Goal: Task Accomplishment & Management: Manage account settings

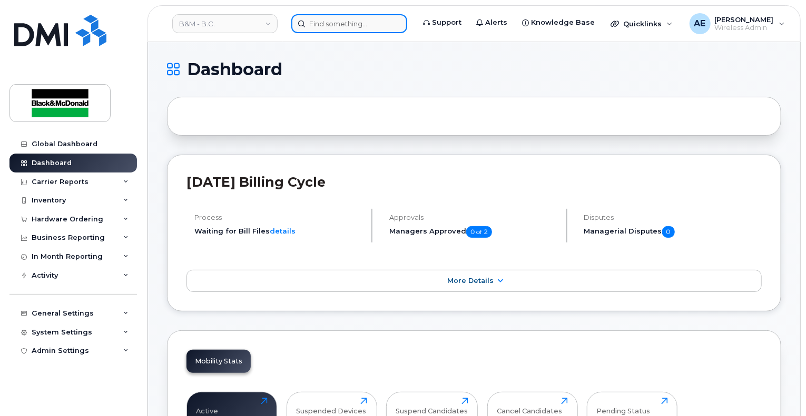
click at [358, 25] on input at bounding box center [349, 23] width 116 height 19
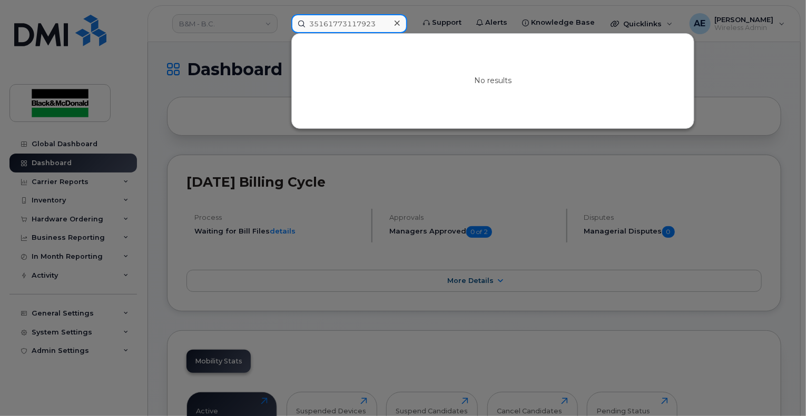
click at [365, 23] on input "35161773117923" at bounding box center [349, 23] width 116 height 19
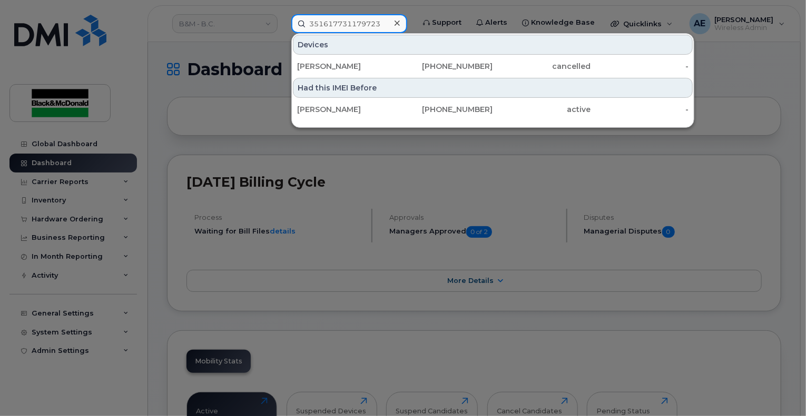
type input "351617731179723"
click at [377, 86] on div "Had this IMEI Before" at bounding box center [493, 88] width 400 height 20
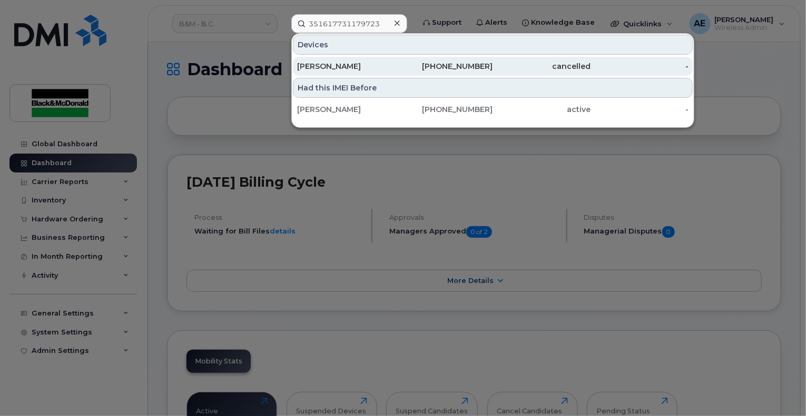
click at [366, 70] on div "Gabriel Berenguer" at bounding box center [346, 66] width 98 height 11
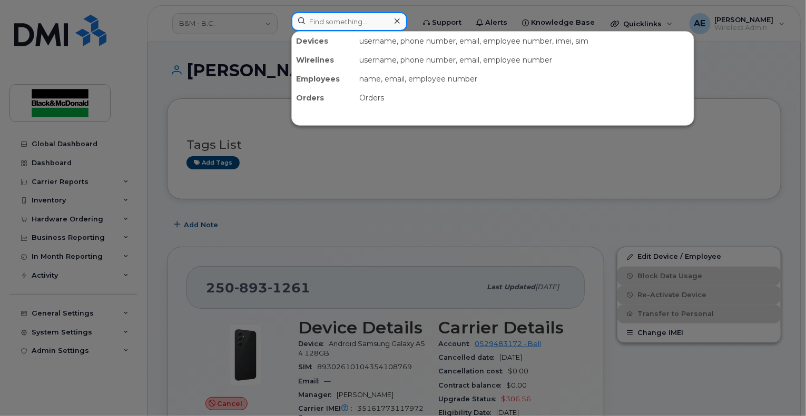
click at [368, 25] on input at bounding box center [349, 21] width 116 height 19
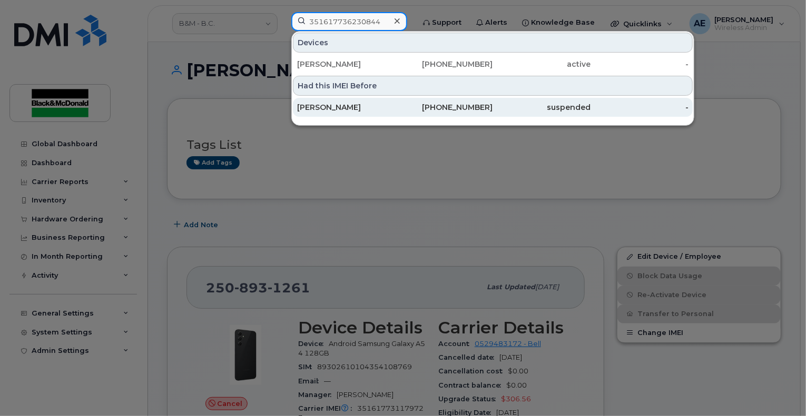
type input "351617736230844"
click at [510, 107] on div "suspended" at bounding box center [542, 107] width 98 height 11
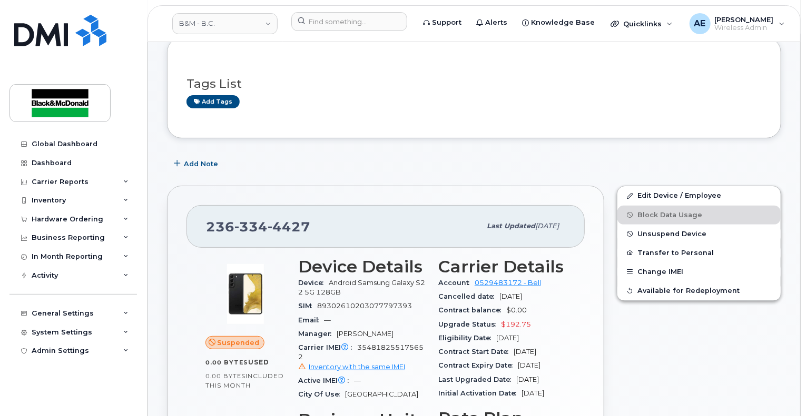
scroll to position [53, 0]
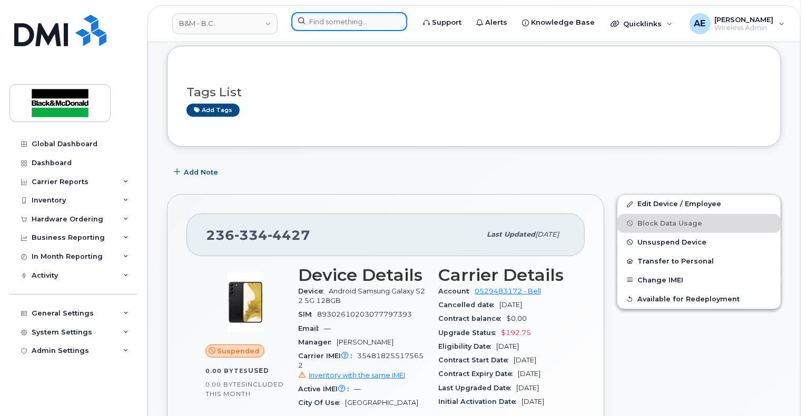
click at [329, 29] on input at bounding box center [349, 21] width 116 height 19
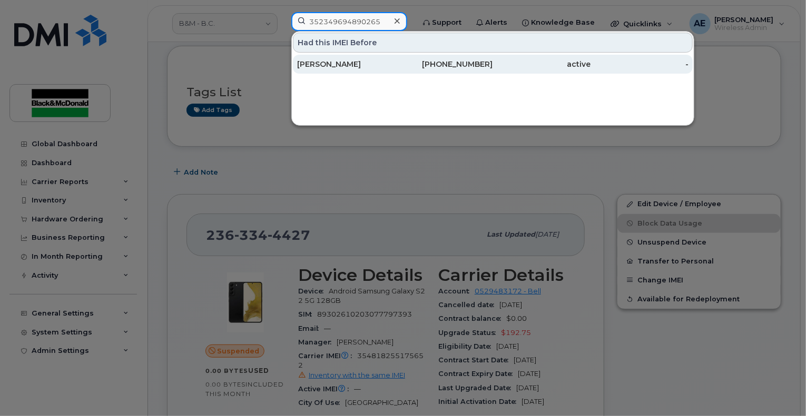
type input "352349694890265"
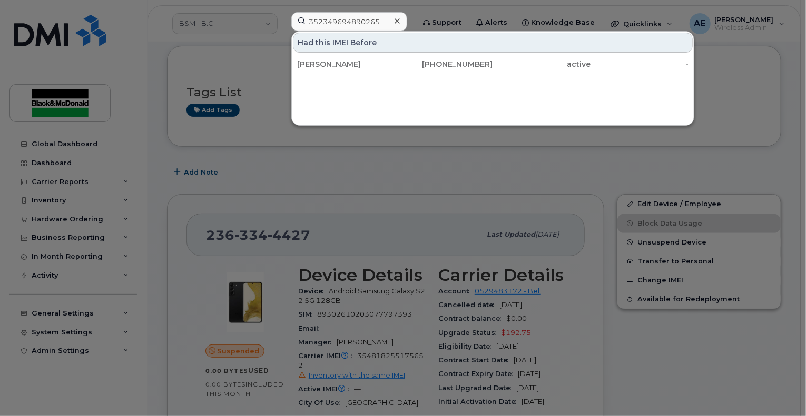
drag, startPoint x: 331, startPoint y: 65, endPoint x: 421, endPoint y: 106, distance: 98.3
click at [331, 65] on div "[PERSON_NAME]" at bounding box center [346, 64] width 98 height 11
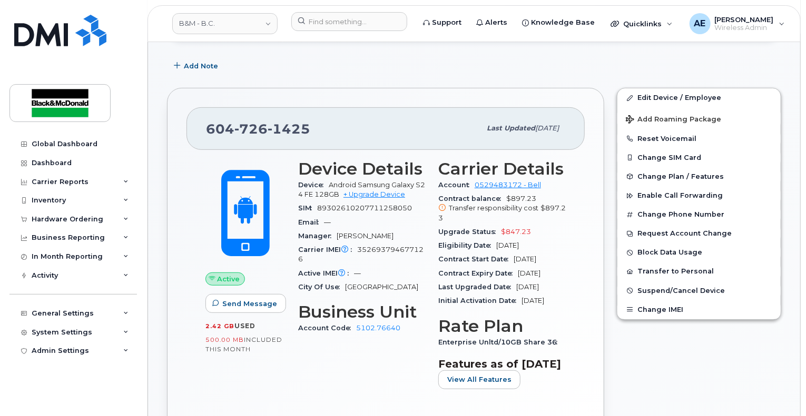
scroll to position [158, 0]
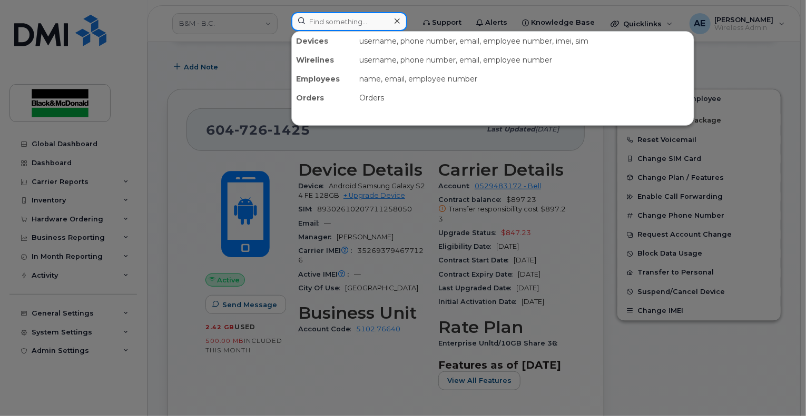
click at [360, 14] on input at bounding box center [349, 21] width 116 height 19
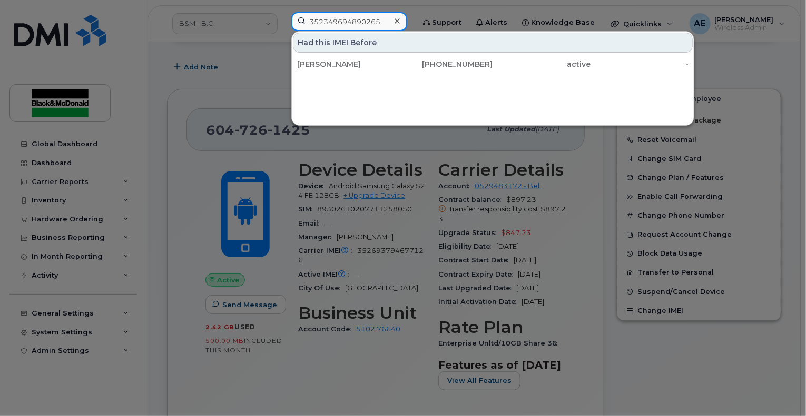
type input "352349694890265"
click at [354, 45] on div "Had this IMEI Before" at bounding box center [493, 43] width 400 height 20
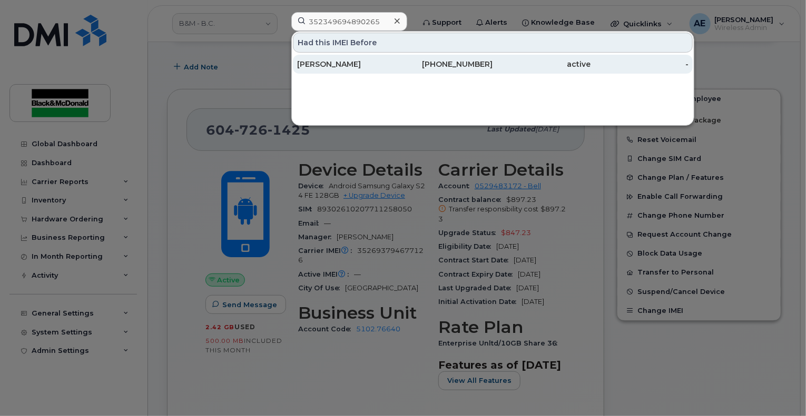
click at [338, 68] on div "[PERSON_NAME]" at bounding box center [346, 64] width 98 height 11
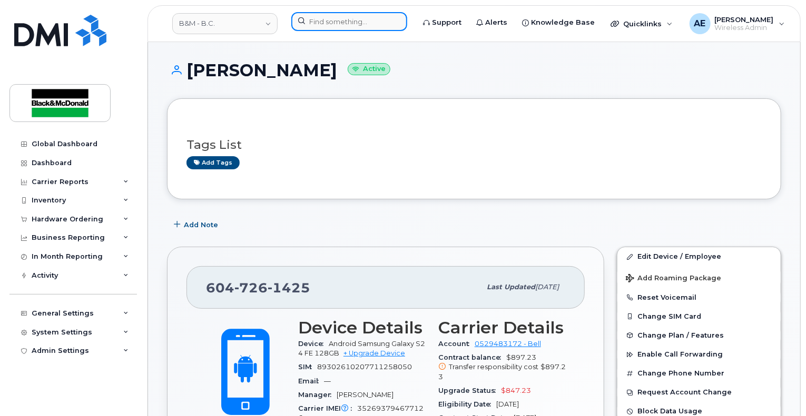
click at [362, 21] on input at bounding box center [349, 21] width 116 height 19
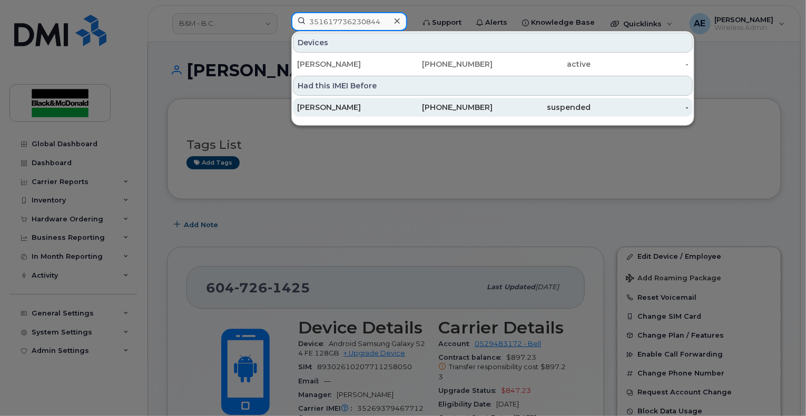
type input "351617736230844"
click at [335, 105] on div "[PERSON_NAME]" at bounding box center [346, 107] width 98 height 11
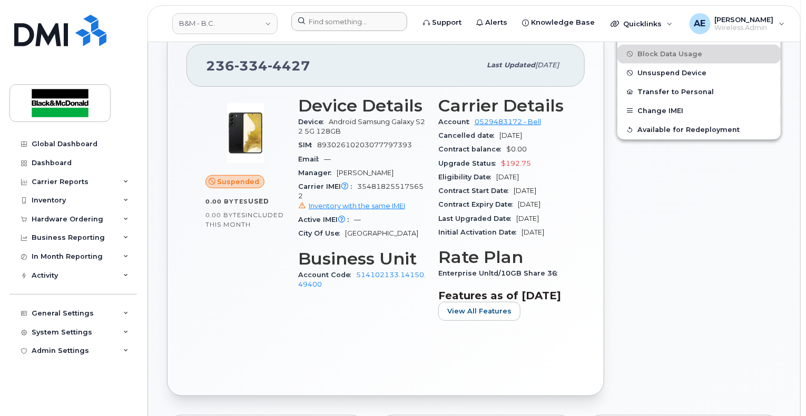
scroll to position [211, 0]
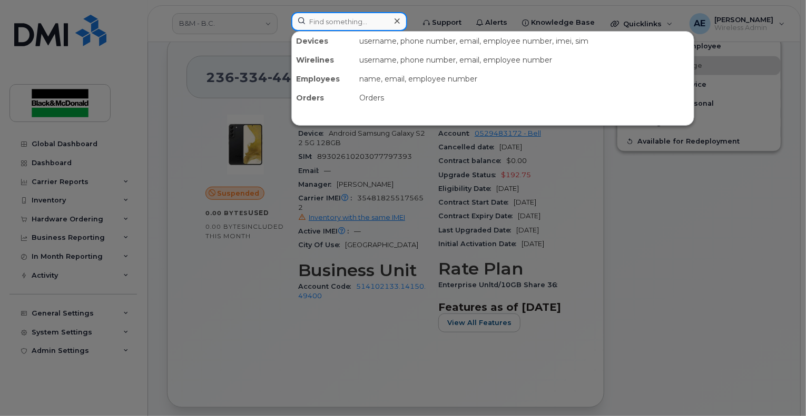
click at [333, 12] on input at bounding box center [349, 21] width 116 height 19
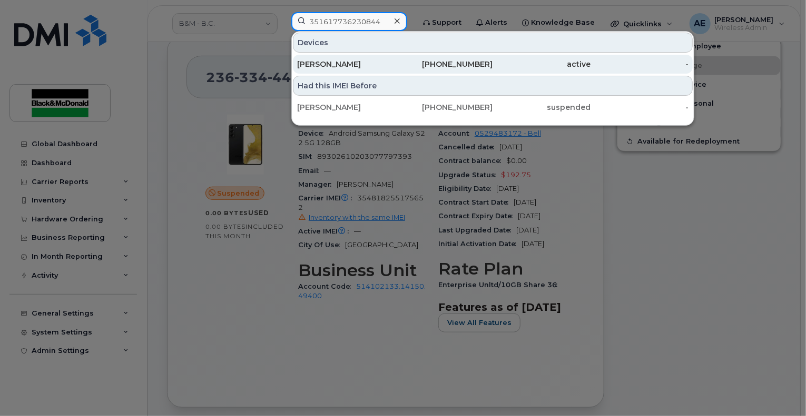
type input "351617736230844"
click at [324, 59] on div "[PERSON_NAME]" at bounding box center [346, 64] width 98 height 11
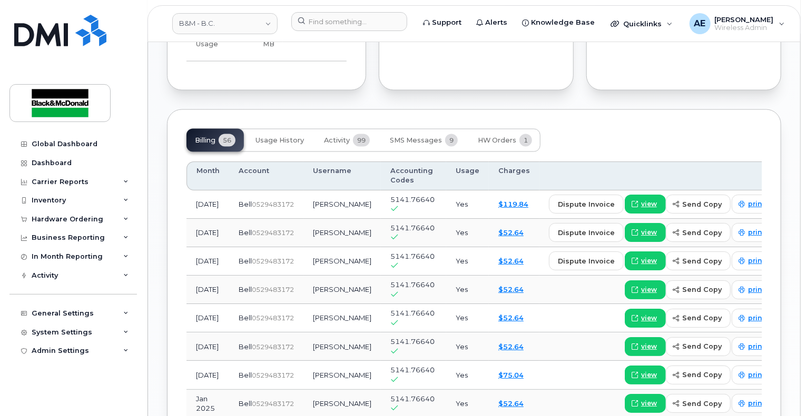
scroll to position [790, 0]
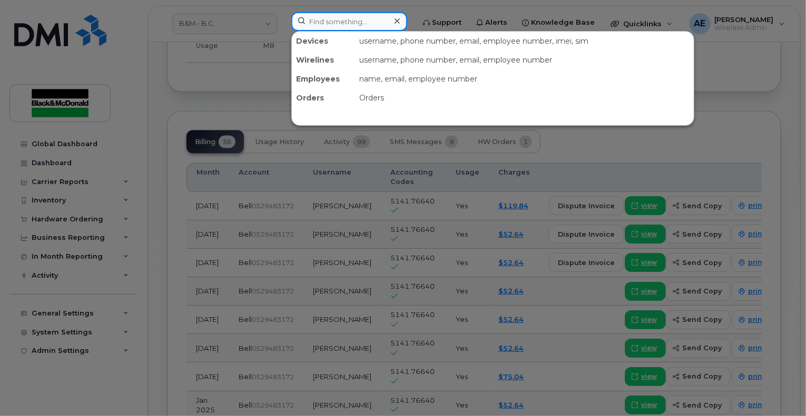
click at [341, 21] on input at bounding box center [349, 21] width 116 height 19
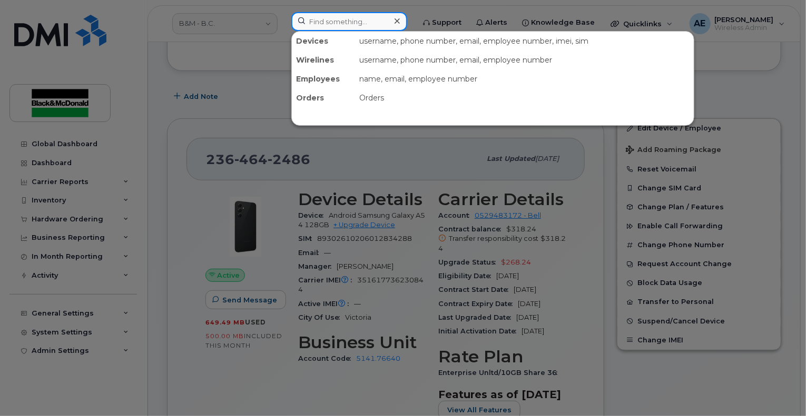
scroll to position [0, 0]
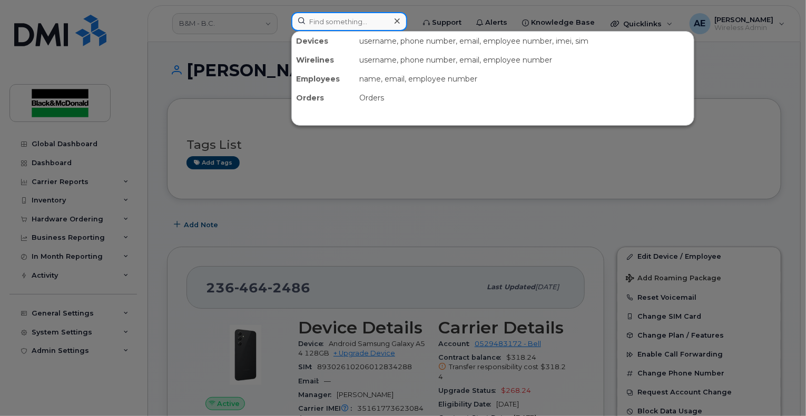
click at [349, 22] on input at bounding box center [349, 21] width 116 height 19
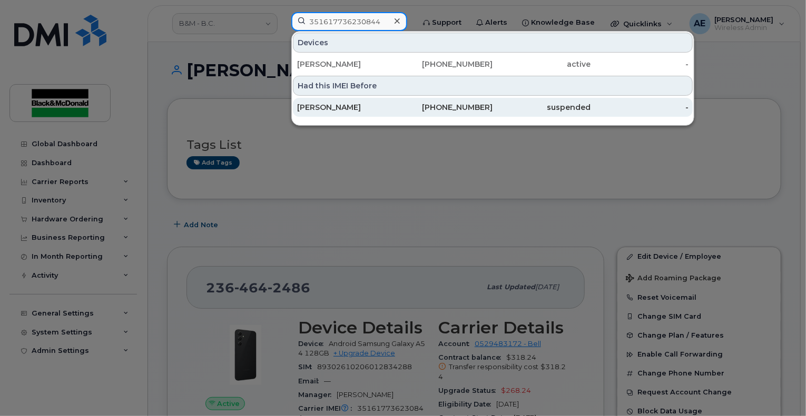
type input "351617736230844"
click at [373, 108] on div "[PERSON_NAME]" at bounding box center [346, 107] width 98 height 11
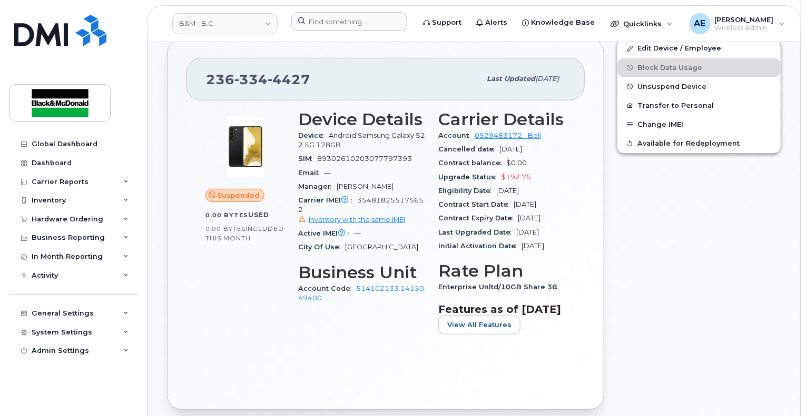
scroll to position [211, 0]
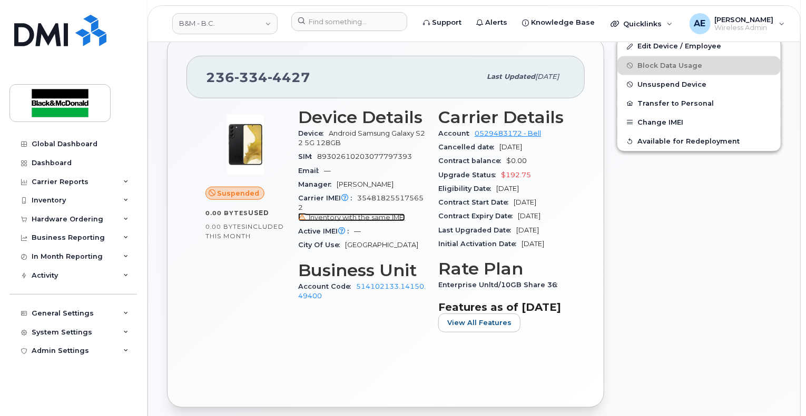
click at [392, 218] on span "Inventory with the same IMEI" at bounding box center [357, 218] width 96 height 8
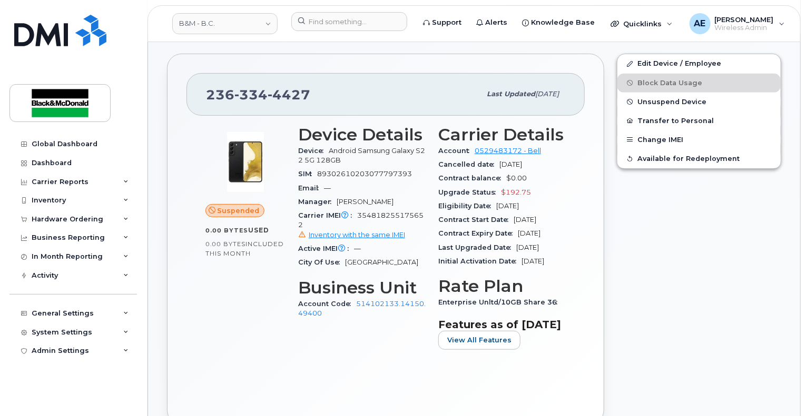
scroll to position [211, 0]
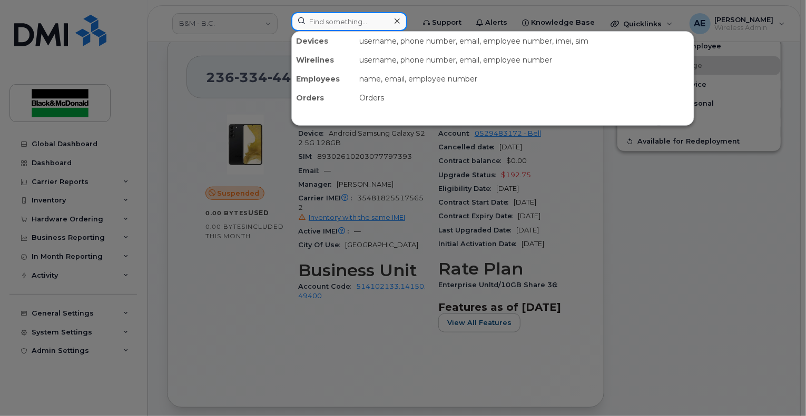
click at [360, 19] on input at bounding box center [349, 21] width 116 height 19
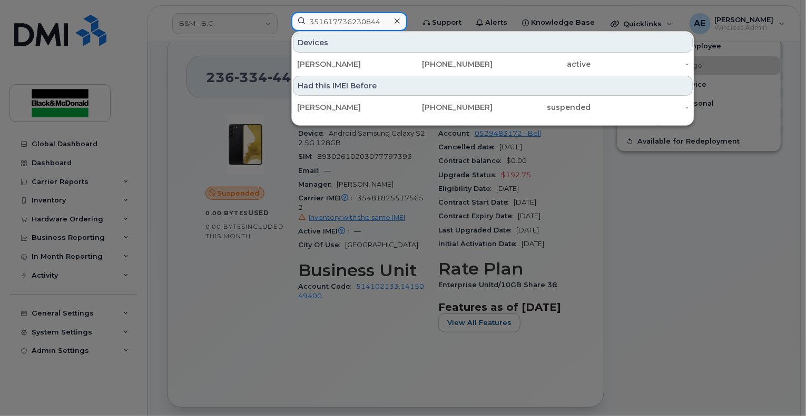
type input "351617736230844"
drag, startPoint x: 493, startPoint y: 261, endPoint x: 513, endPoint y: 233, distance: 34.6
click at [495, 259] on div at bounding box center [403, 208] width 806 height 416
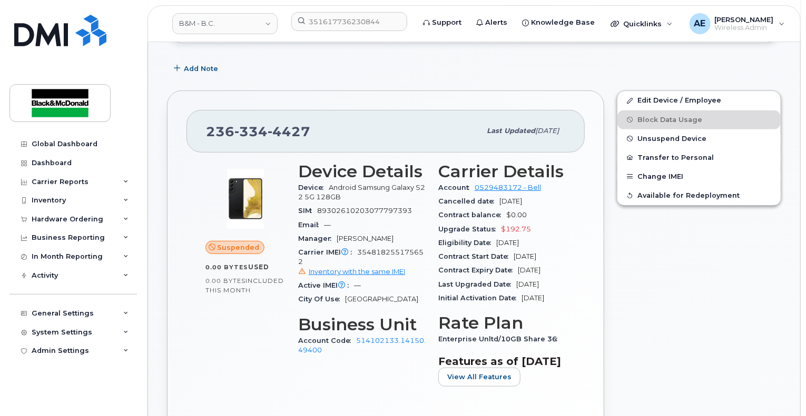
scroll to position [158, 0]
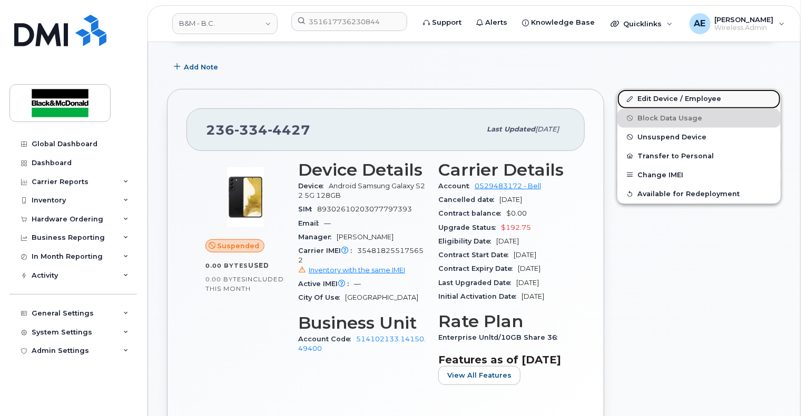
click at [699, 96] on link "Edit Device / Employee" at bounding box center [698, 99] width 163 height 19
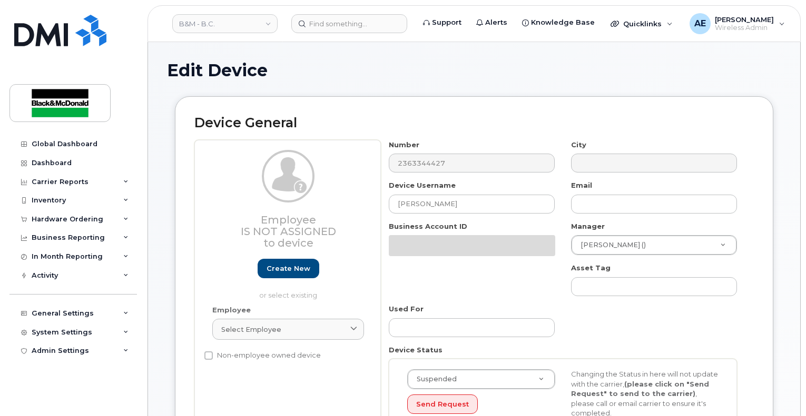
select select "34646674"
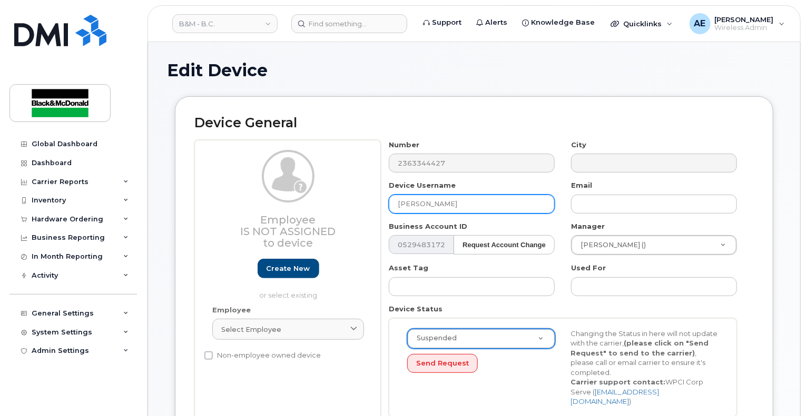
click at [459, 203] on input "[PERSON_NAME]" at bounding box center [472, 204] width 166 height 19
click at [459, 203] on input "Terry Balak" at bounding box center [472, 204] width 166 height 19
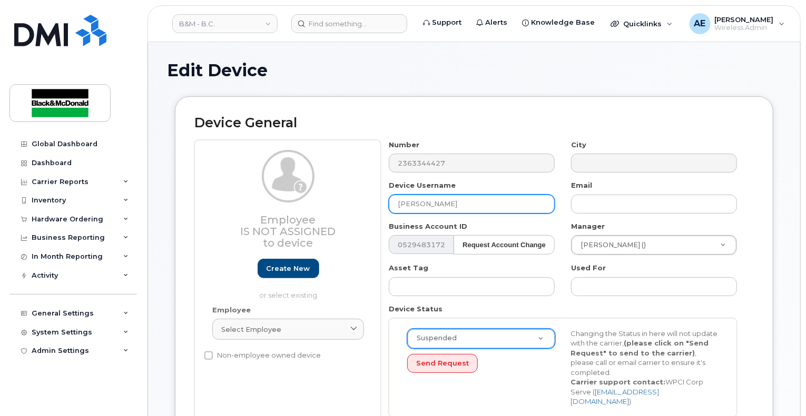
click at [459, 203] on input "Terry Balak" at bounding box center [472, 204] width 166 height 19
type input "Terry Maddaloni"
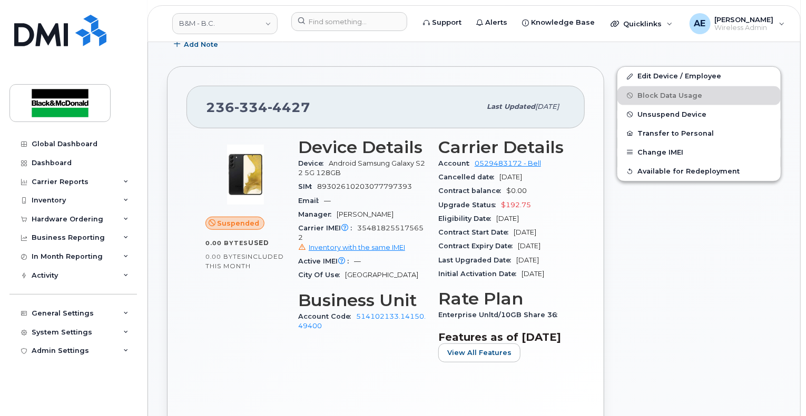
scroll to position [105, 0]
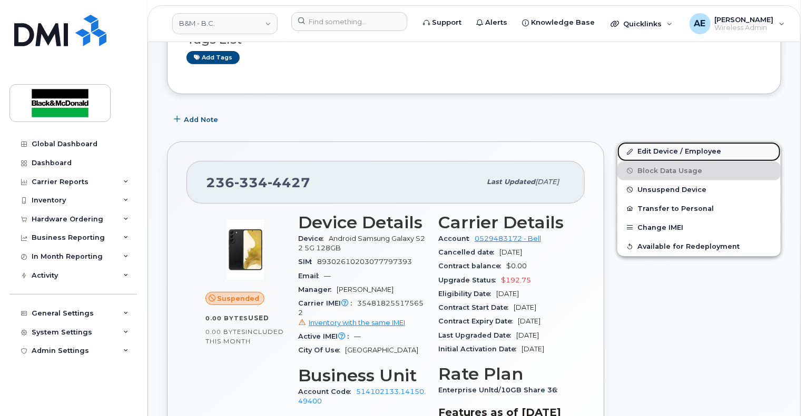
click at [674, 153] on link "Edit Device / Employee" at bounding box center [698, 151] width 163 height 19
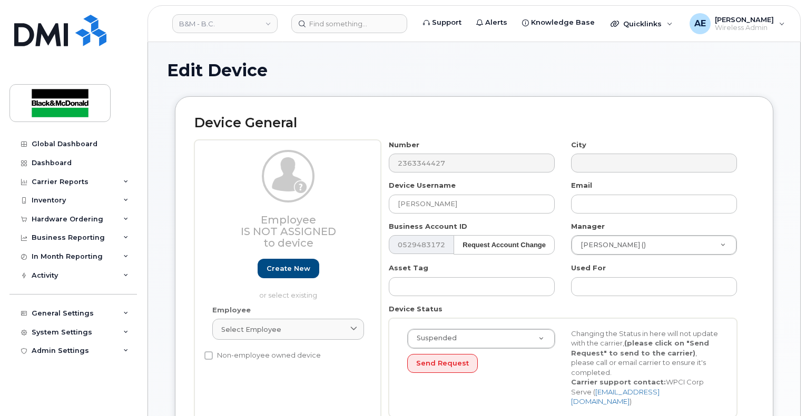
select select "34646674"
click at [451, 204] on input "Terry Balak" at bounding box center [472, 204] width 166 height 19
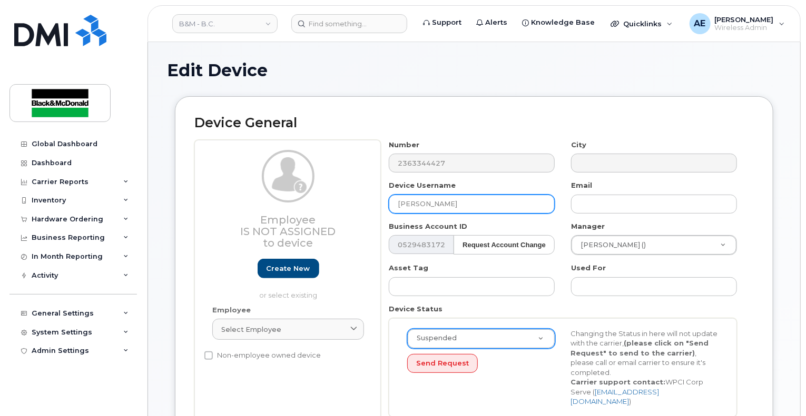
type input "Adrian Maddaloni"
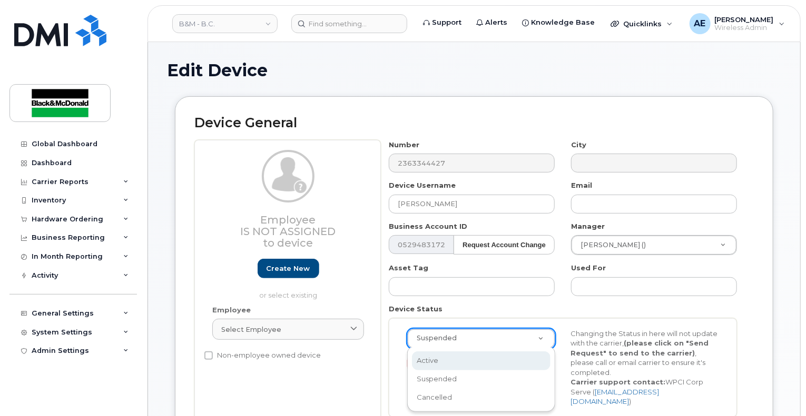
select select "active"
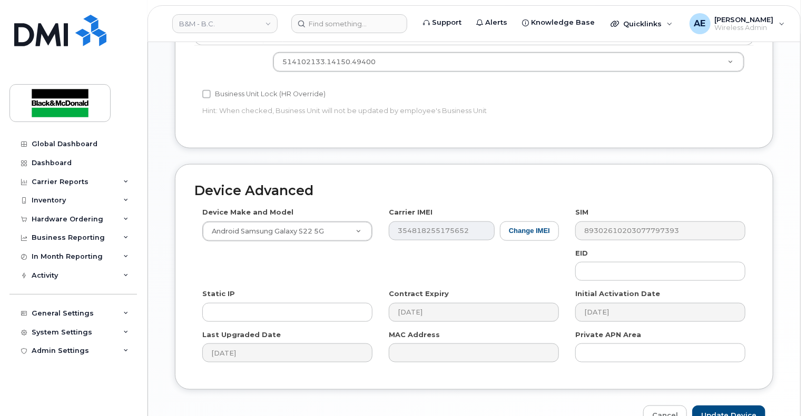
scroll to position [560, 0]
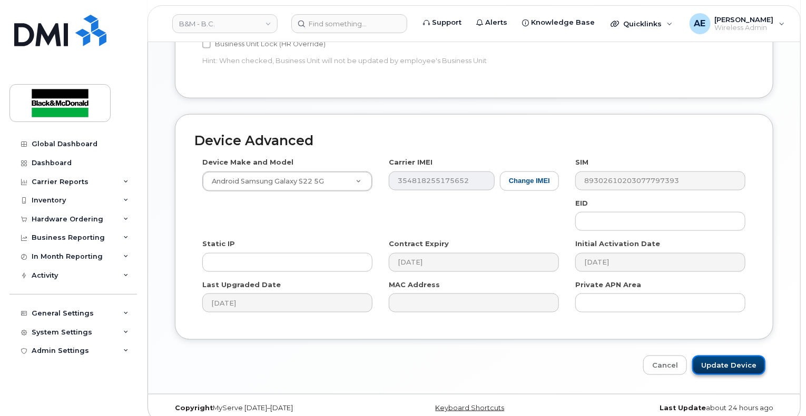
click at [747, 357] on input "Update Device" at bounding box center [728, 365] width 73 height 19
type input "Saving..."
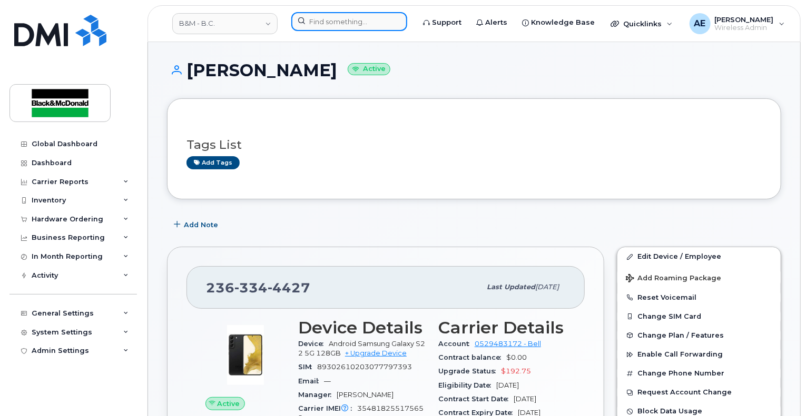
click at [359, 24] on input at bounding box center [349, 21] width 116 height 19
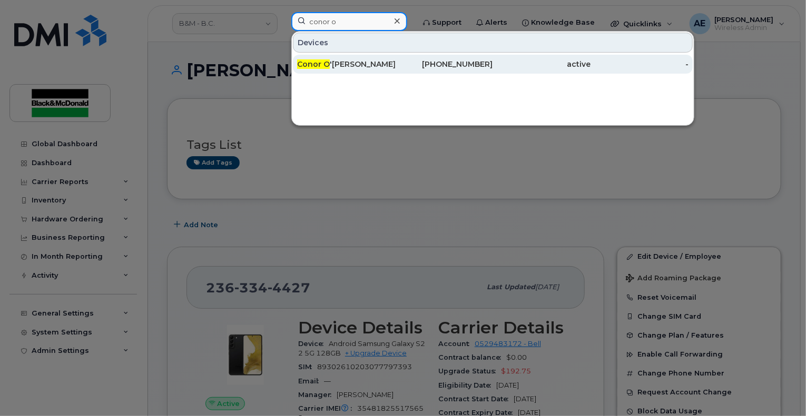
type input "conor o"
click at [343, 59] on div "Conor O 'Brien" at bounding box center [346, 64] width 98 height 11
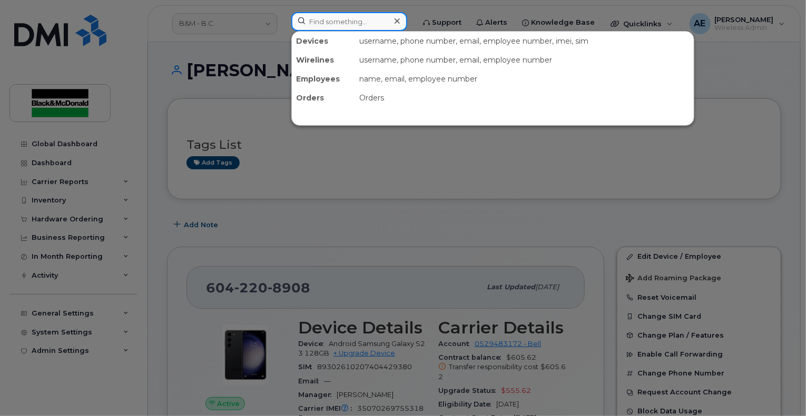
click at [373, 27] on input at bounding box center [349, 21] width 116 height 19
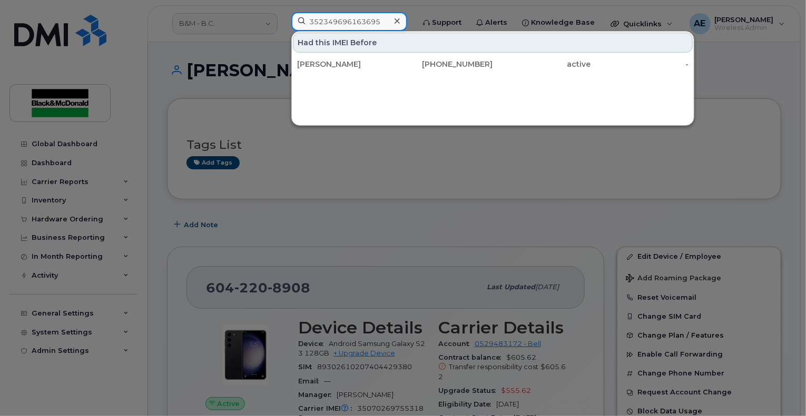
type input "352349696163695"
